Goal: Information Seeking & Learning: Learn about a topic

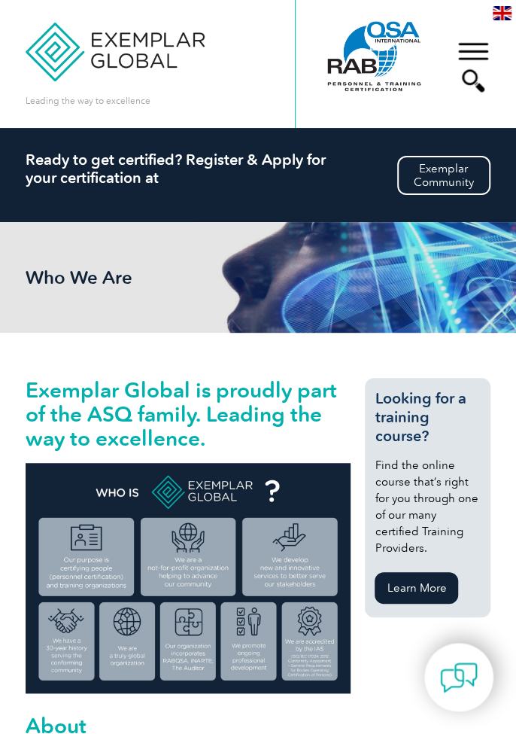
click at [485, 53] on div "▼" at bounding box center [473, 66] width 41 height 75
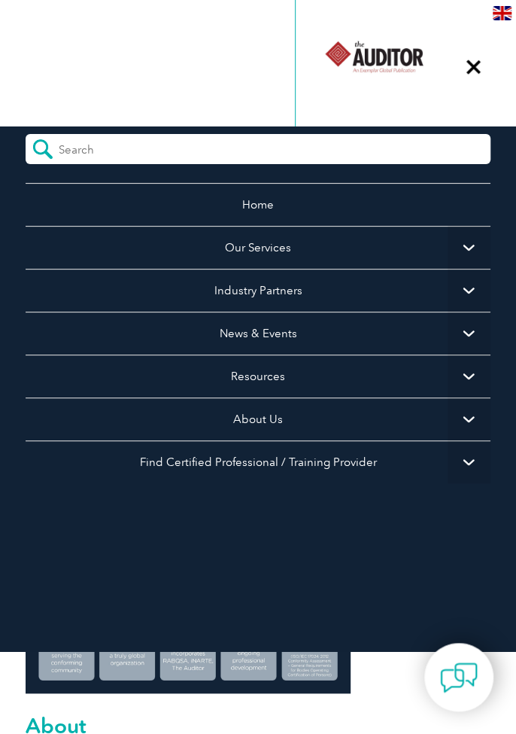
click at [474, 463] on span "▼" at bounding box center [469, 461] width 43 height 43
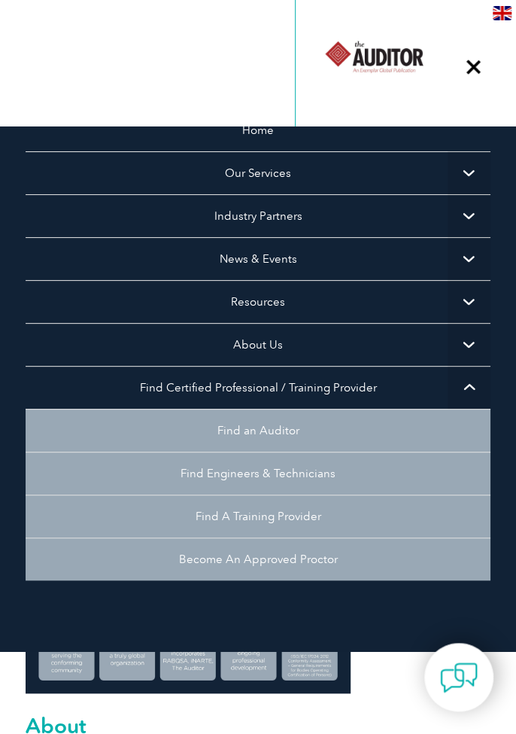
scroll to position [75, 0]
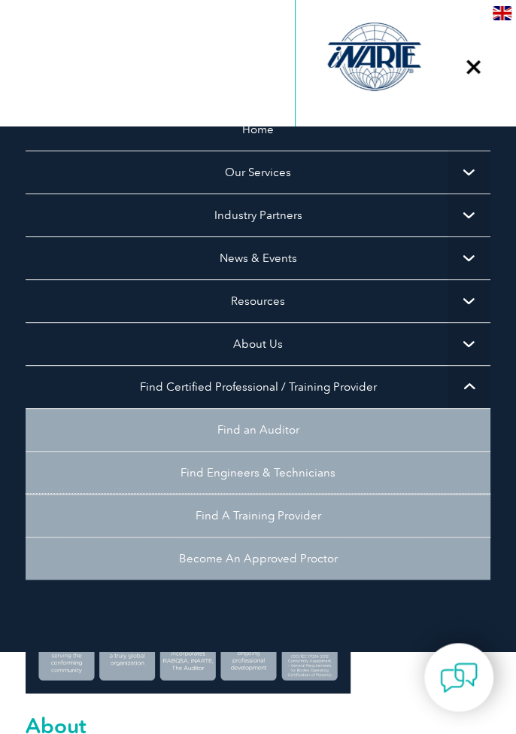
click at [289, 502] on link "Find A Training Provider" at bounding box center [258, 515] width 464 height 43
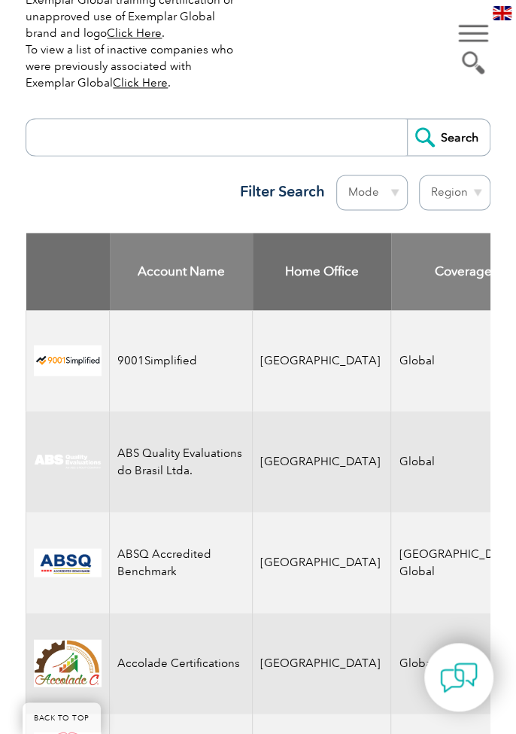
scroll to position [600, 0]
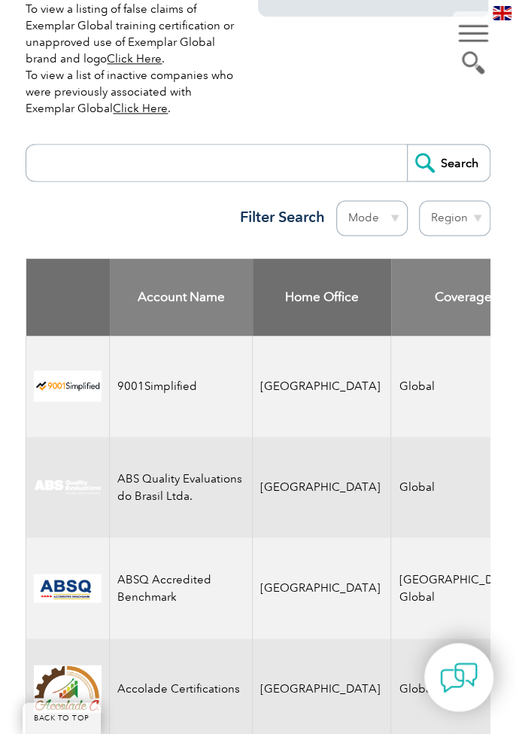
click at [60, 166] on input "search" at bounding box center [220, 162] width 372 height 36
type input "CDG"
click at [407, 144] on input "Search" at bounding box center [448, 162] width 83 height 36
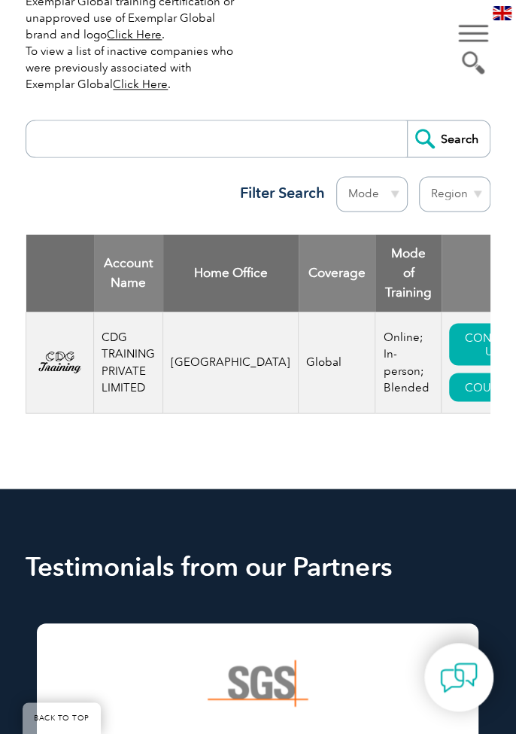
scroll to position [624, 0]
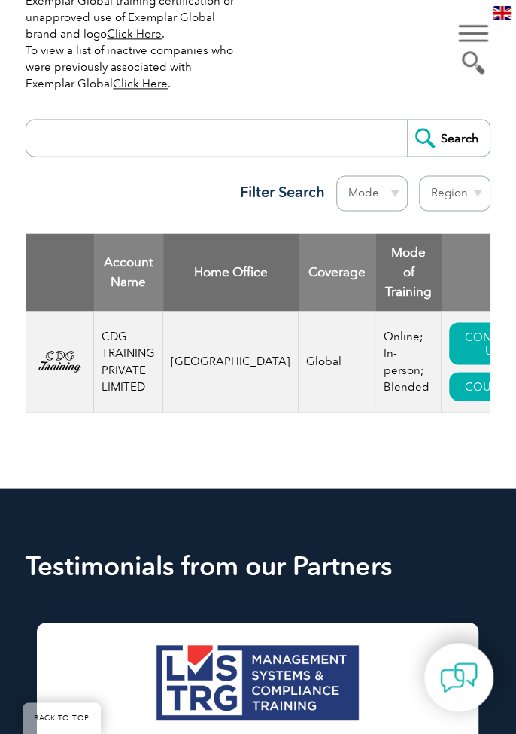
click at [451, 372] on link "COURSES" at bounding box center [490, 386] width 82 height 29
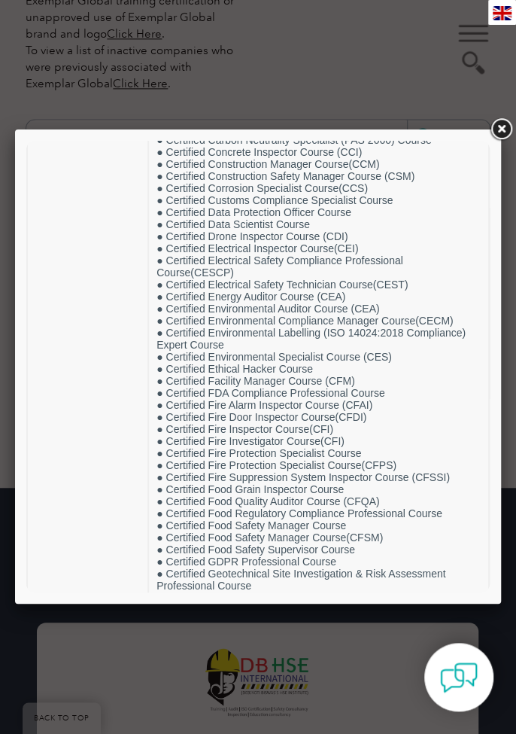
scroll to position [321, 0]
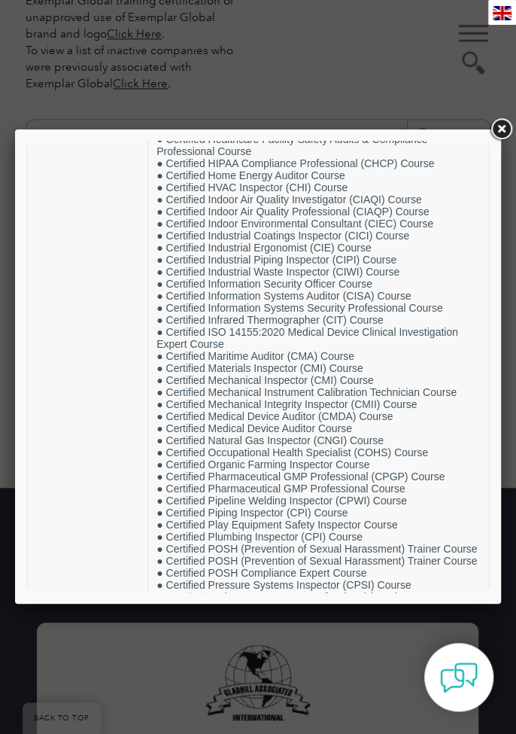
scroll to position [922, 0]
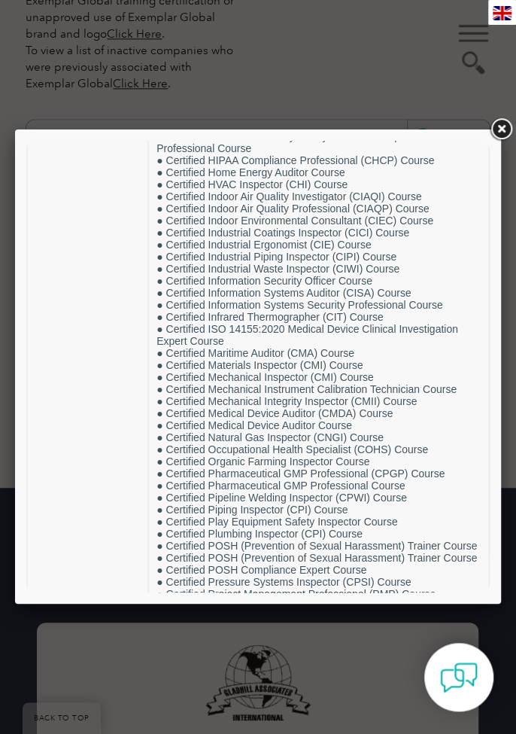
click at [93, 56] on div at bounding box center [258, 367] width 516 height 734
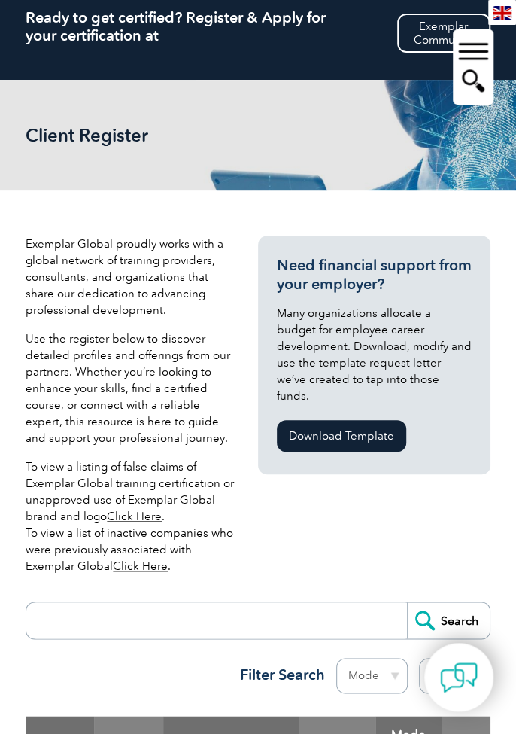
scroll to position [0, 0]
